Goal: Find specific page/section: Find specific page/section

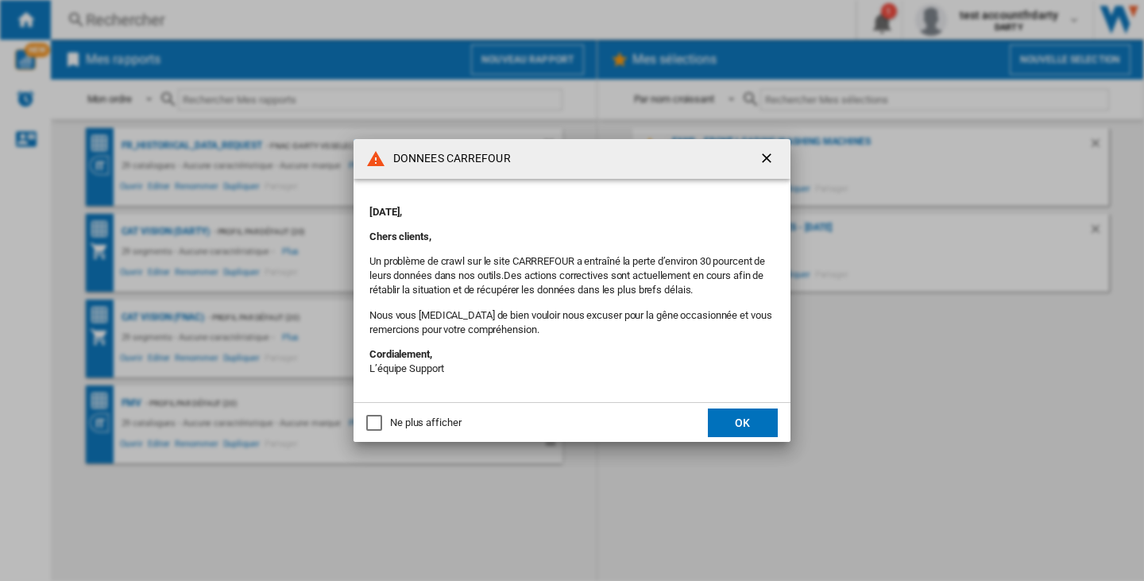
click at [773, 147] on button "button" at bounding box center [768, 159] width 32 height 32
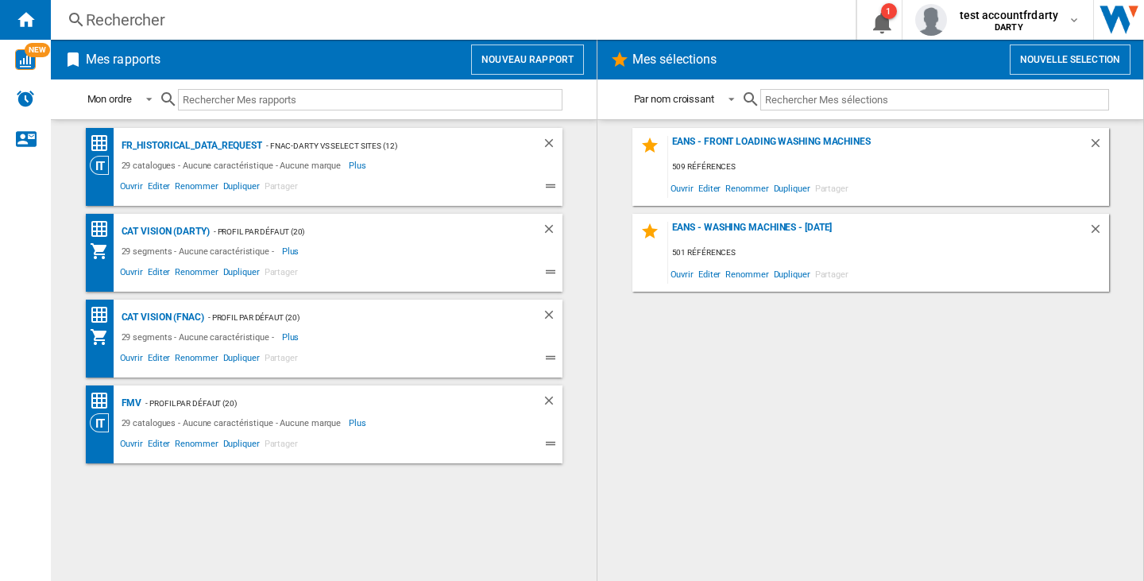
click at [131, 14] on div "Rechercher" at bounding box center [450, 20] width 728 height 22
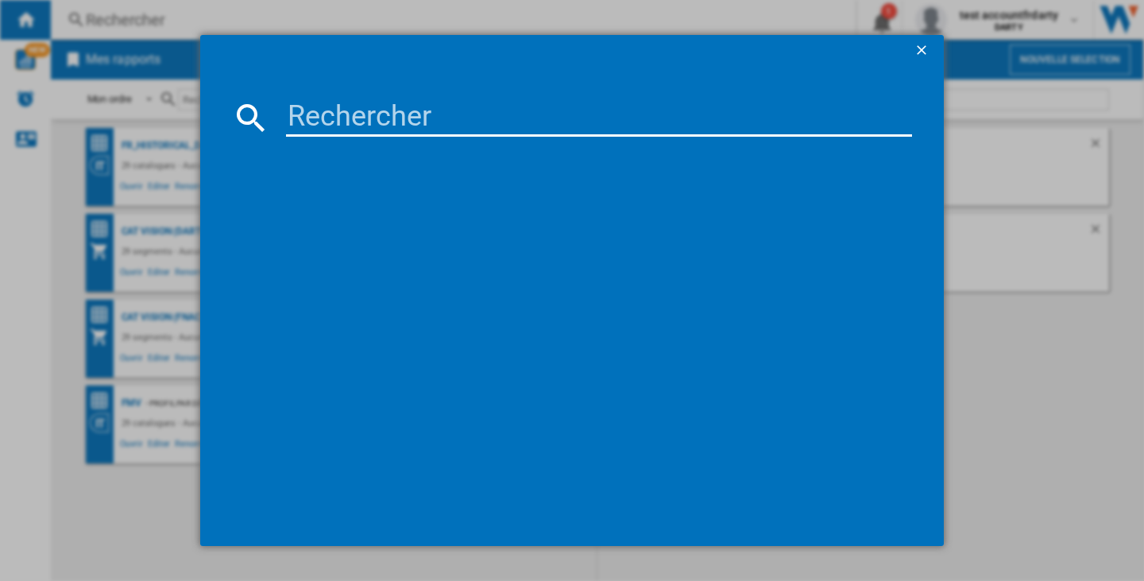
click at [305, 114] on input at bounding box center [599, 117] width 626 height 38
paste input "APPLE MACBOOK PRO Z1FE MX2H3 NOIR SIDERAL M4 PRO 24GO SSD 512GO CPU12 GPU16 MK …"
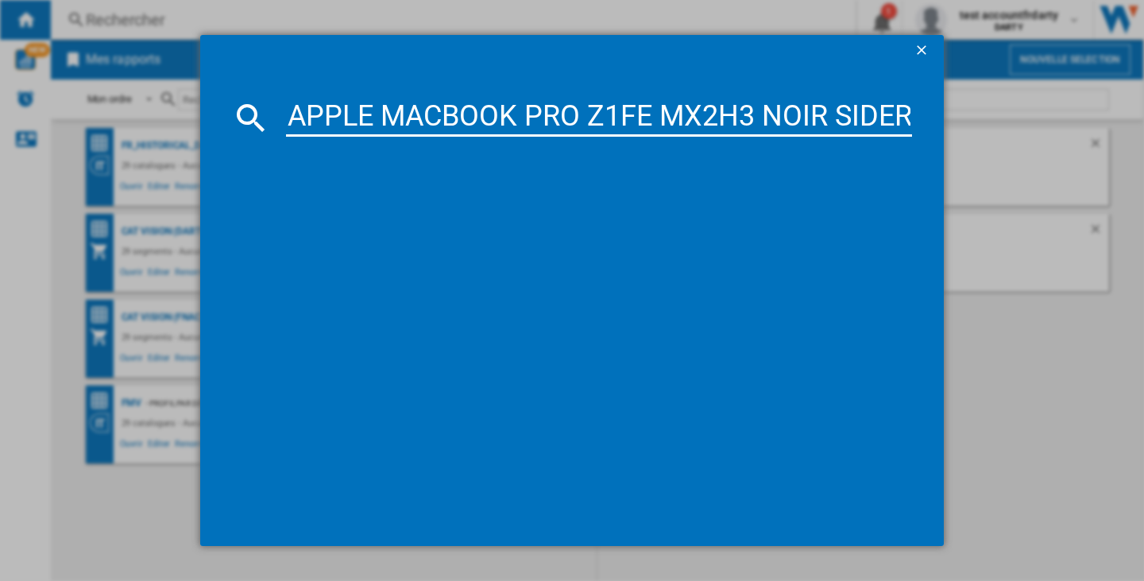
scroll to position [0, 653]
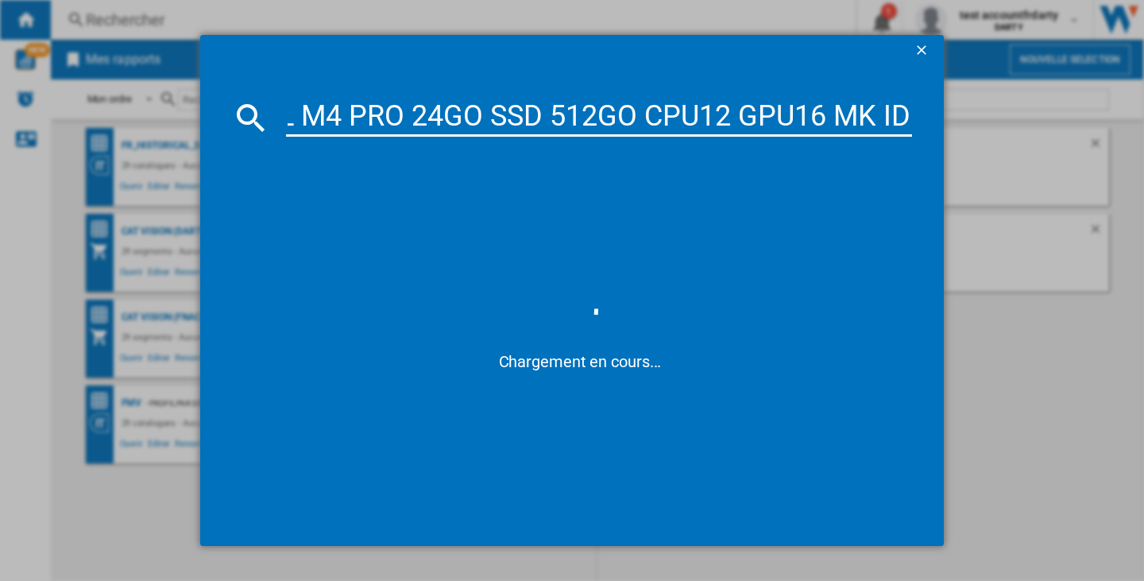
type input "APPLE MACBOOK PRO Z1FE MX2H3 NOIR SIDERAL M4 PRO 24GO SSD 512GO CPU12 GPU16 MK …"
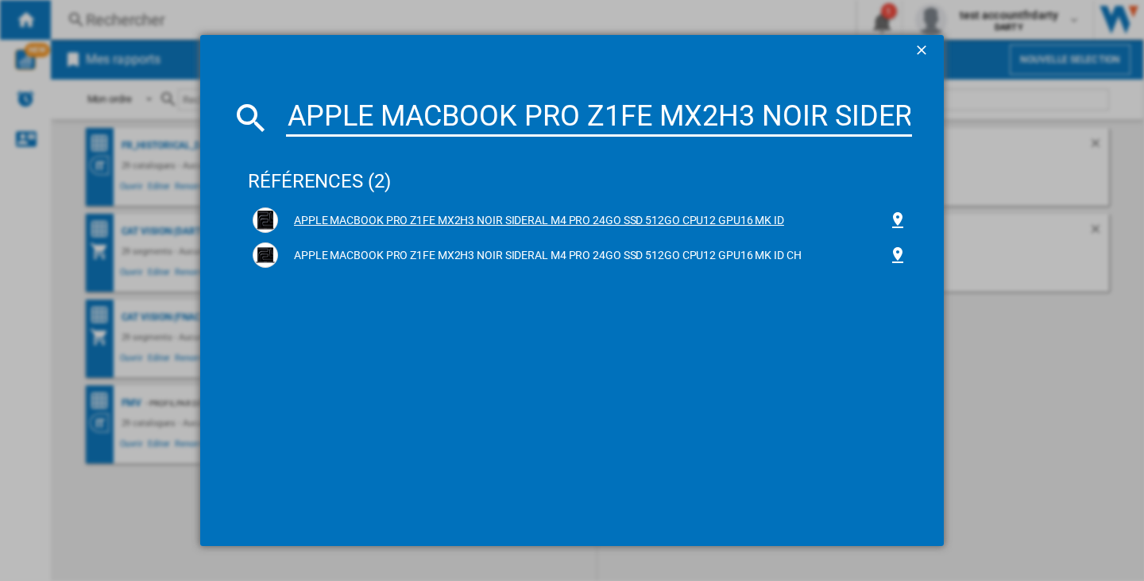
click at [673, 218] on div "APPLE MACBOOK PRO Z1FE MX2H3 NOIR SIDERAL M4 PRO 24GO SSD 512GO CPU12 GPU16 MK …" at bounding box center [583, 221] width 610 height 16
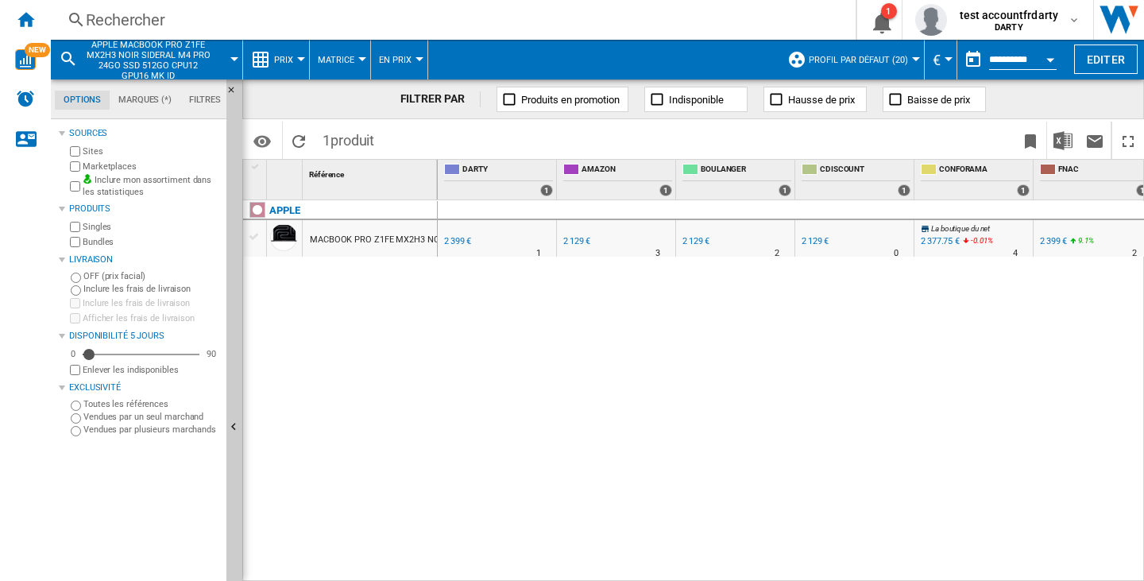
scroll to position [0, 86]
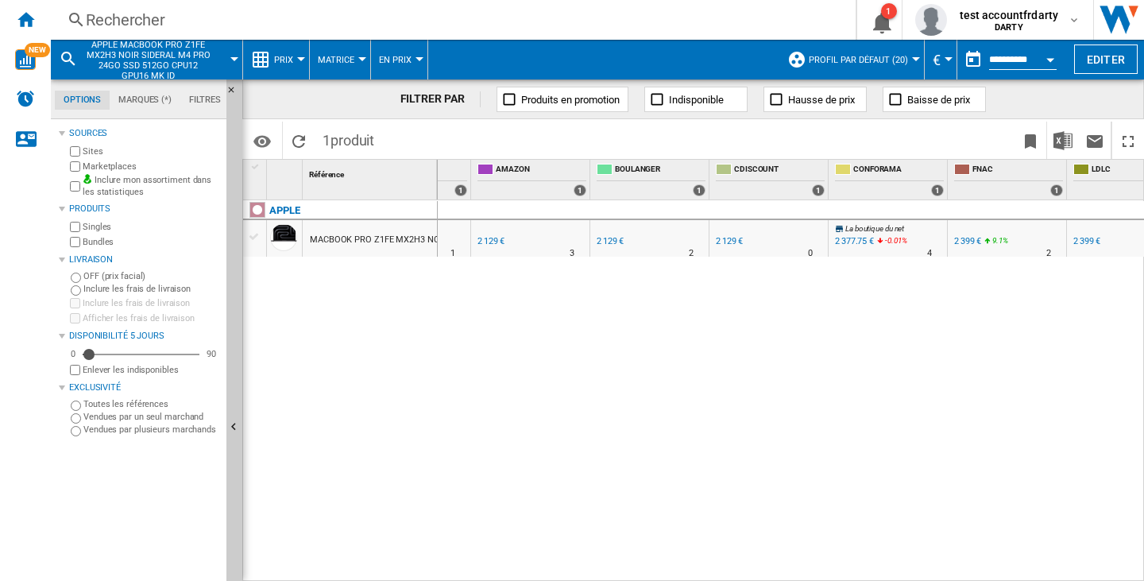
click at [1012, 413] on div "FR DARTY 0.0 % 2 399 € % N/A 1 FR DARTY FR AMAZON -11.3 %" at bounding box center [791, 390] width 707 height 381
click at [787, 421] on div "FR DARTY 0.0 % 2 399 € % N/A 1 FR DARTY FR AMAZON -11.3 %" at bounding box center [791, 390] width 707 height 381
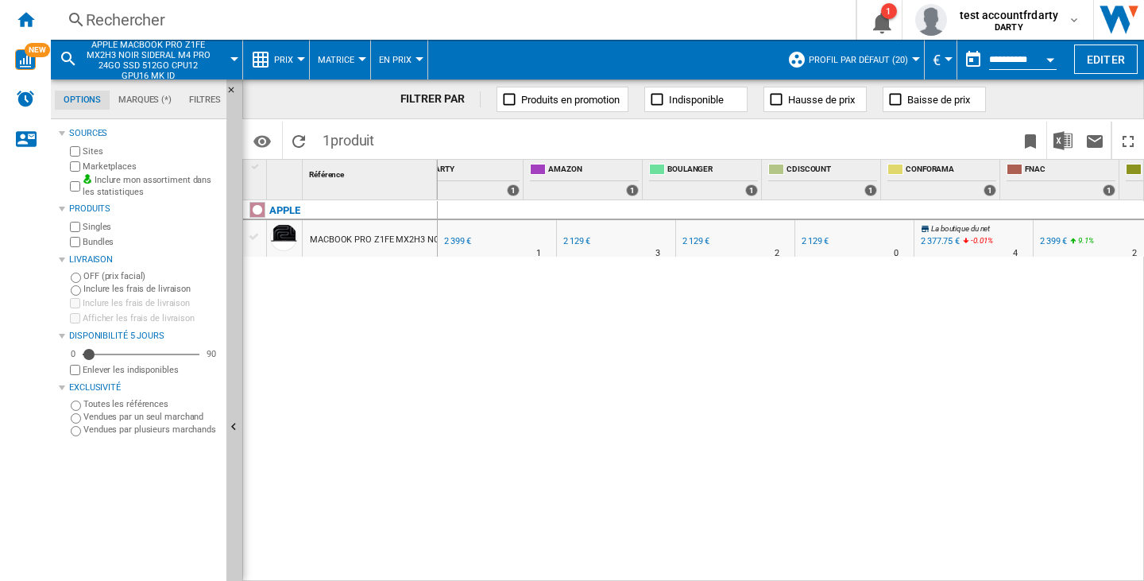
scroll to position [0, 0]
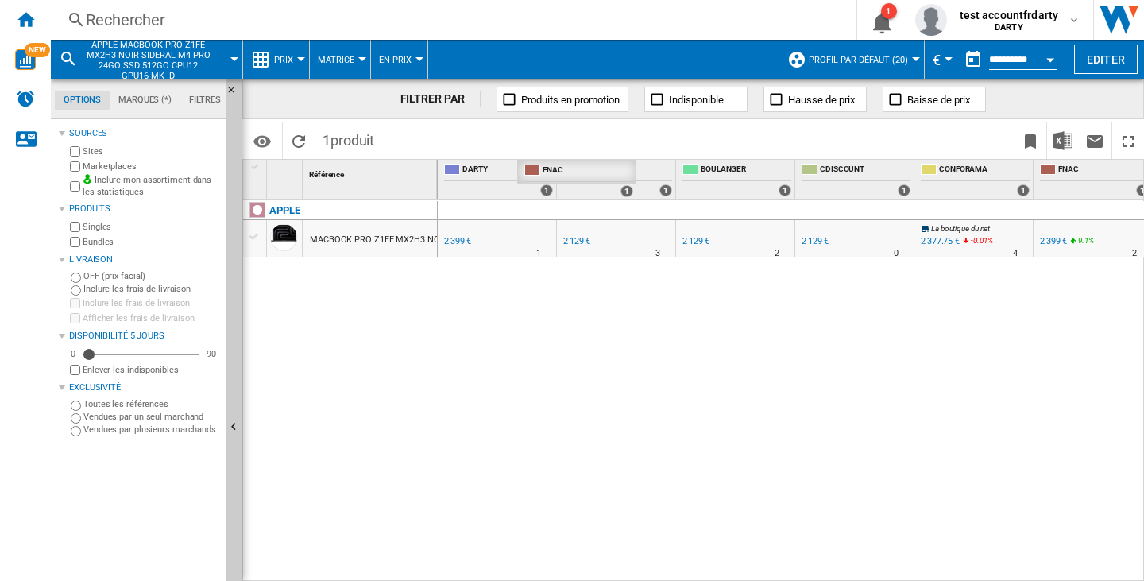
drag, startPoint x: 1087, startPoint y: 166, endPoint x: 571, endPoint y: 165, distance: 516.2
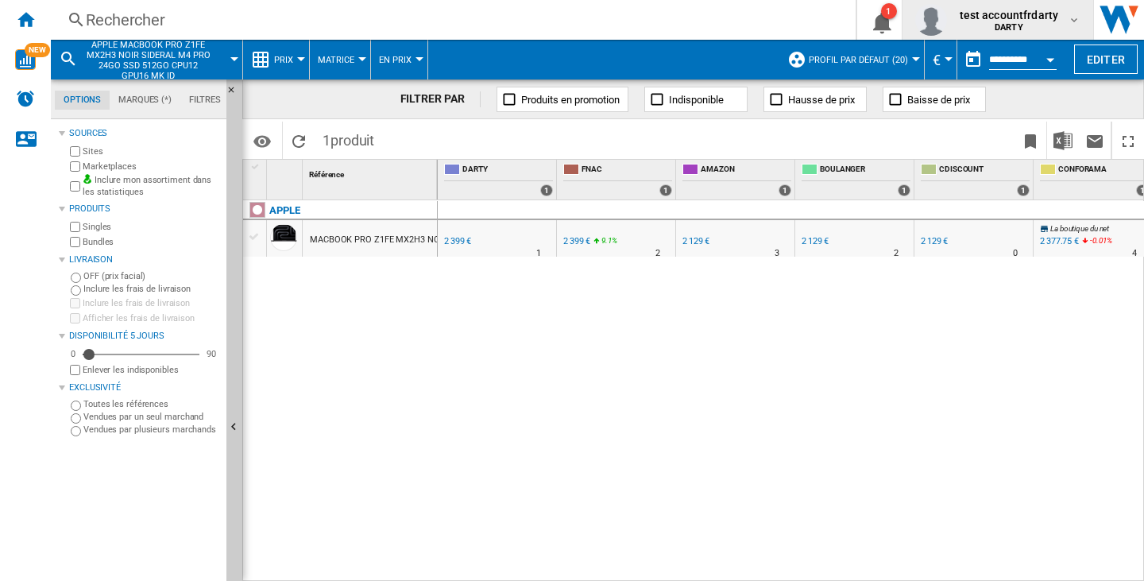
click at [1078, 16] on md-icon "button" at bounding box center [1073, 20] width 13 height 13
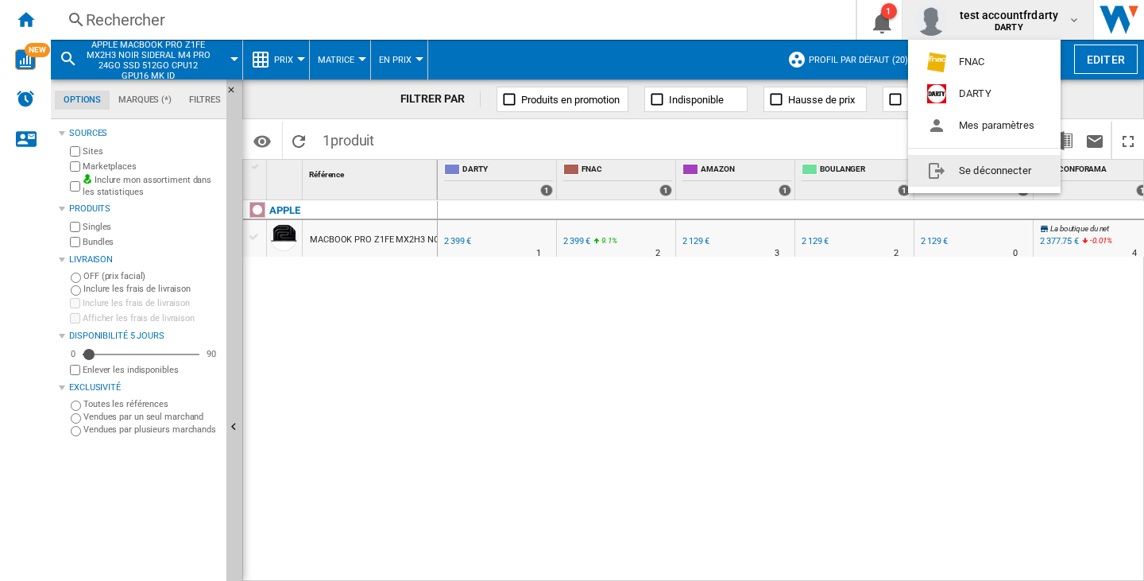
click at [990, 174] on button "Se déconnecter" at bounding box center [984, 171] width 152 height 32
